Goal: Information Seeking & Learning: Learn about a topic

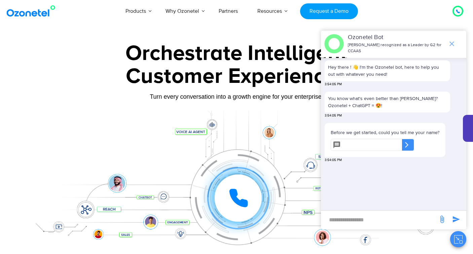
click at [452, 42] on icon "end chat or minimize" at bounding box center [452, 44] width 8 height 8
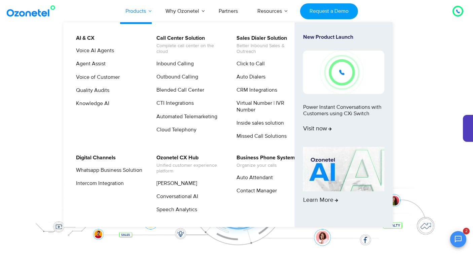
scroll to position [55, 0]
click at [101, 48] on link "Voice AI Agents" at bounding box center [93, 50] width 43 height 8
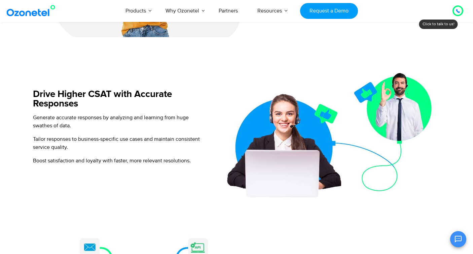
scroll to position [578, 0]
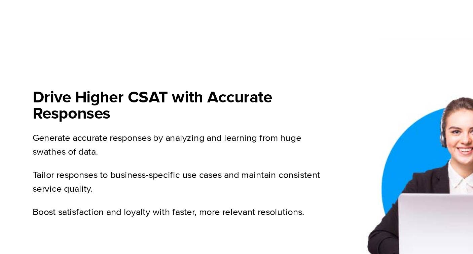
click at [50, 91] on h5 "Drive Higher CSAT with Accurate Responses" at bounding box center [119, 97] width 173 height 19
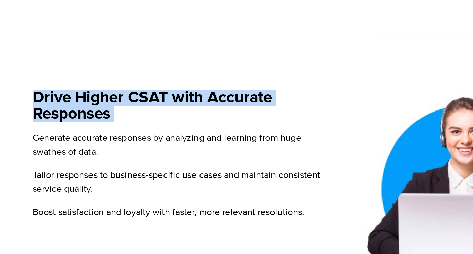
click at [50, 91] on h5 "Drive Higher CSAT with Accurate Responses" at bounding box center [119, 97] width 173 height 19
copy div "Drive Higher CSAT with Accurate Responses"
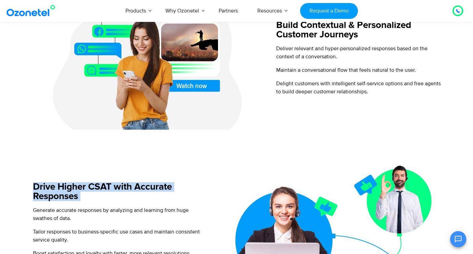
scroll to position [465, 0]
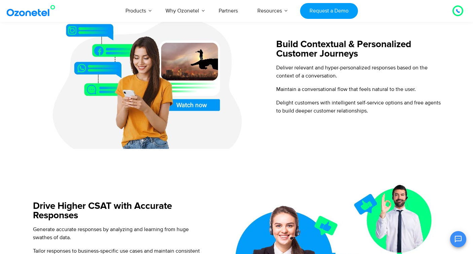
click at [458, 10] on icon at bounding box center [458, 11] width 4 height 4
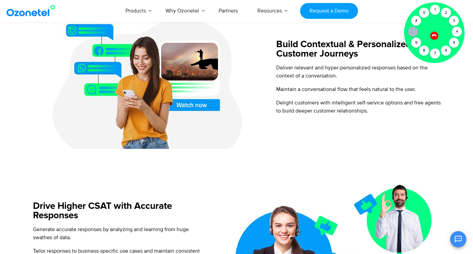
click at [434, 34] on icon at bounding box center [434, 35] width 6 height 6
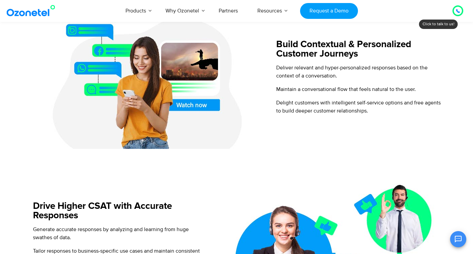
click at [461, 8] on div at bounding box center [457, 10] width 11 height 11
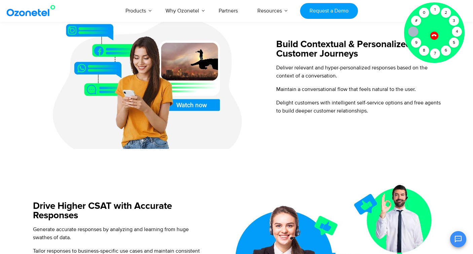
click at [431, 33] on div at bounding box center [434, 35] width 8 height 8
